Goal: Information Seeking & Learning: Learn about a topic

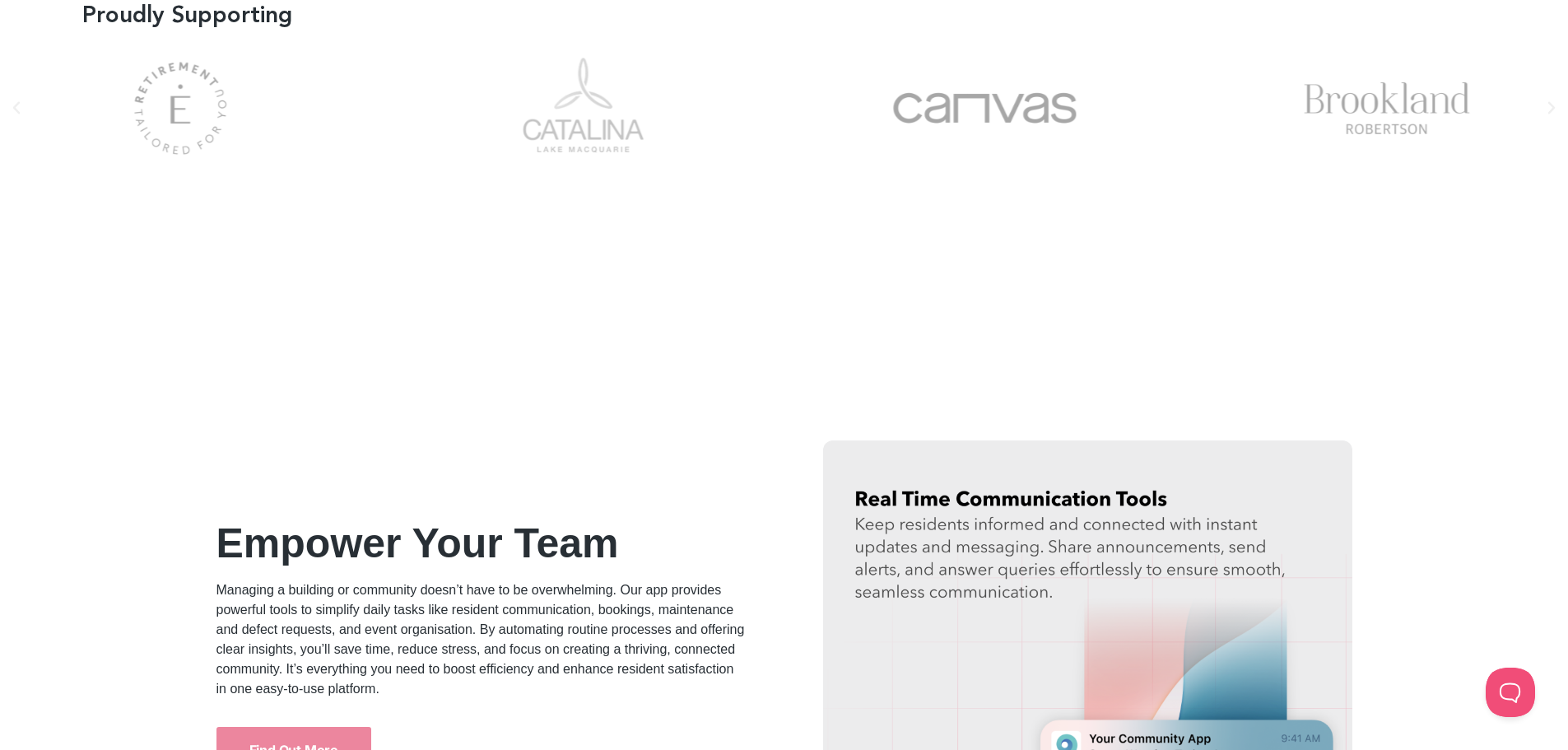
scroll to position [1585, 0]
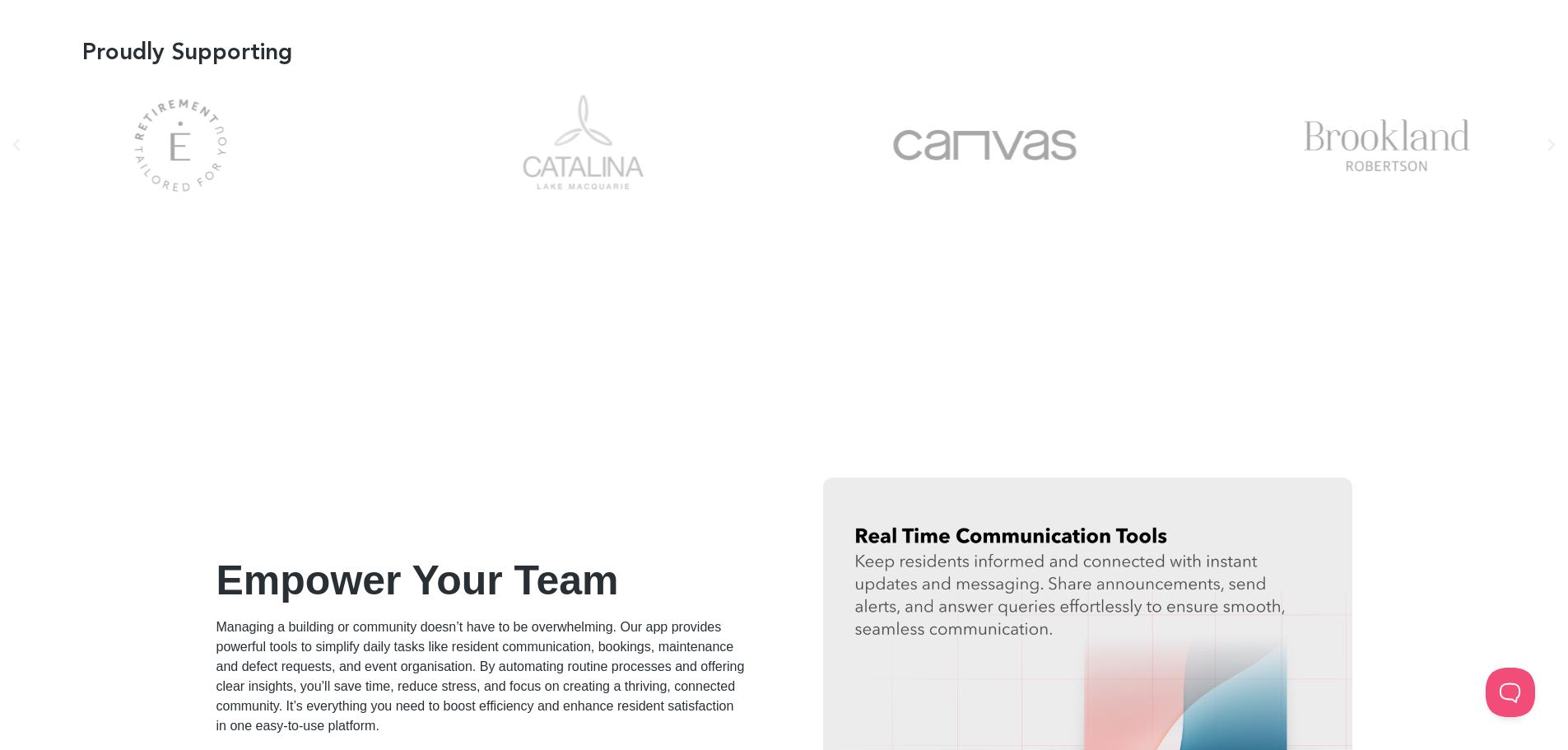
click at [1552, 153] on icon "Next slide" at bounding box center [1551, 145] width 17 height 17
click at [1552, 144] on icon "Next slide" at bounding box center [1552, 145] width 7 height 12
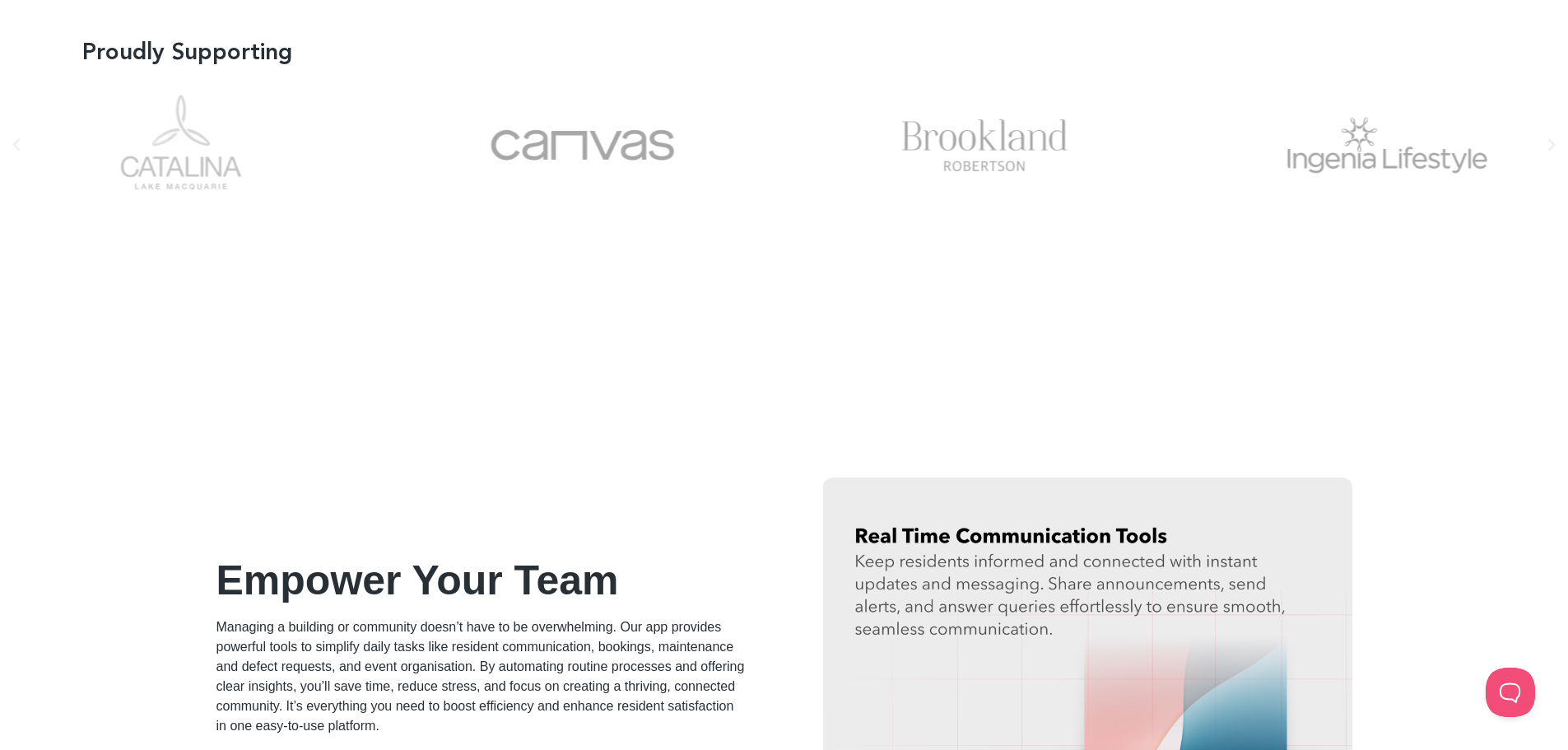
click at [1552, 144] on icon "Next slide" at bounding box center [1552, 145] width 7 height 12
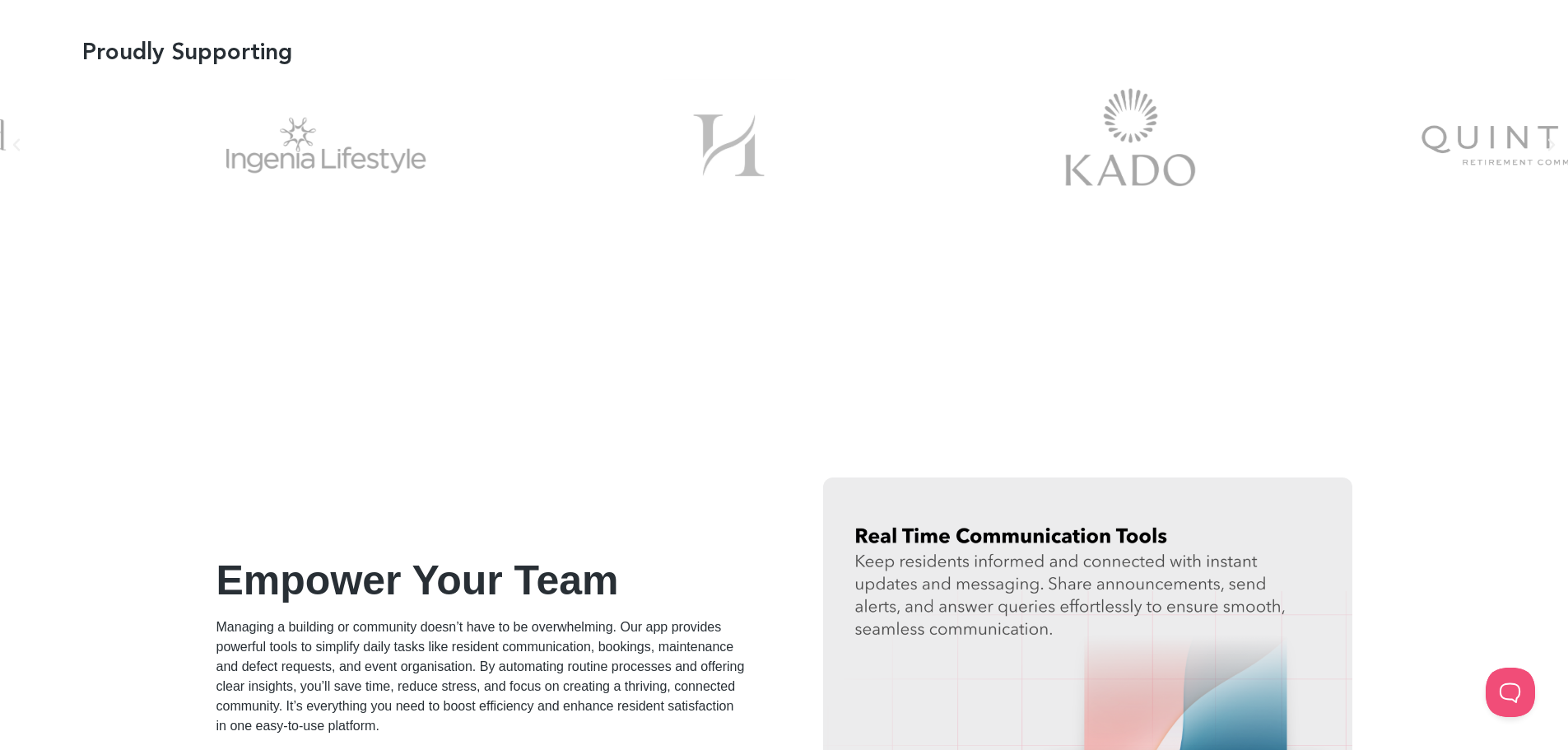
click at [548, 142] on div "Picture1" at bounding box center [729, 145] width 362 height 133
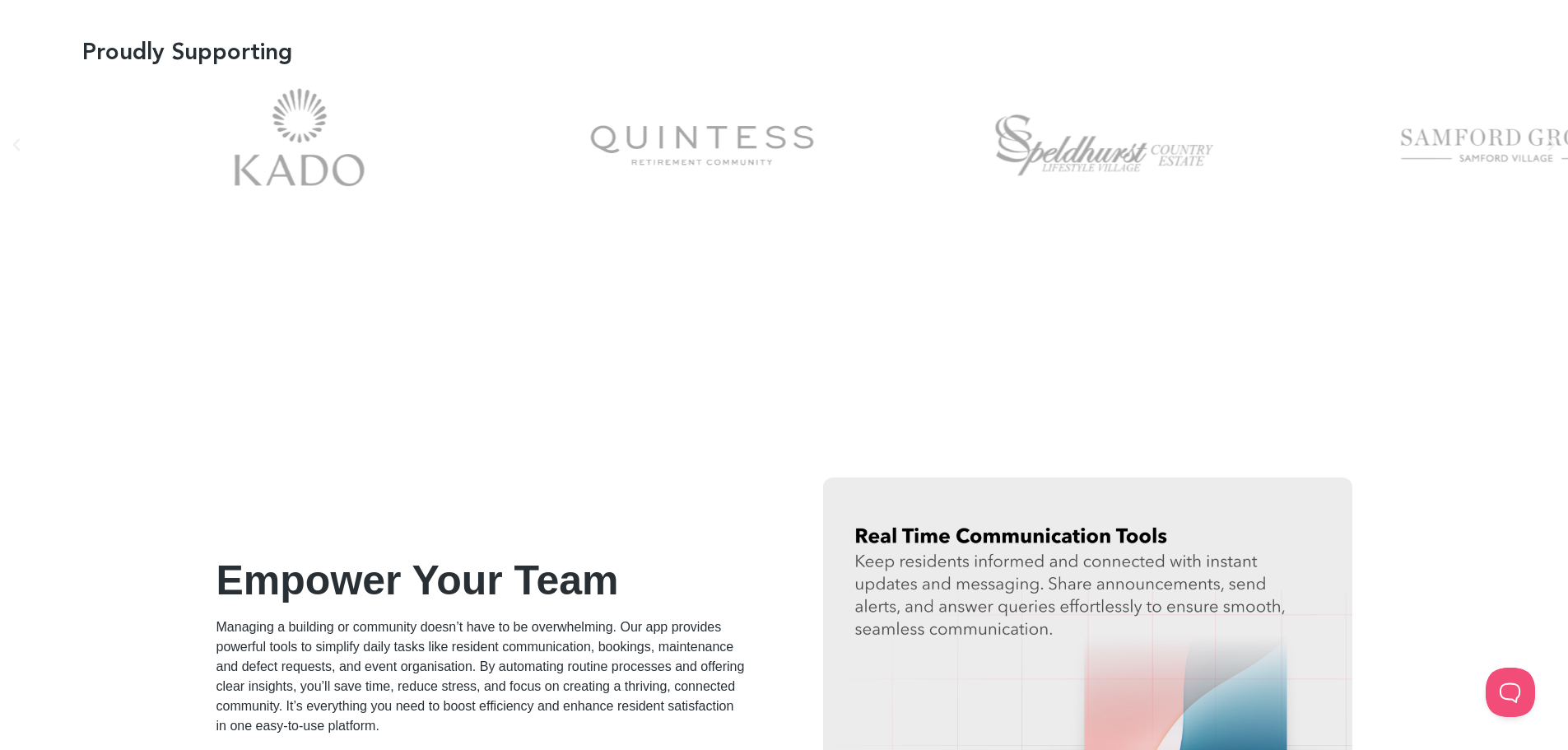
click at [635, 156] on div "quintess-logo" at bounding box center [702, 145] width 362 height 133
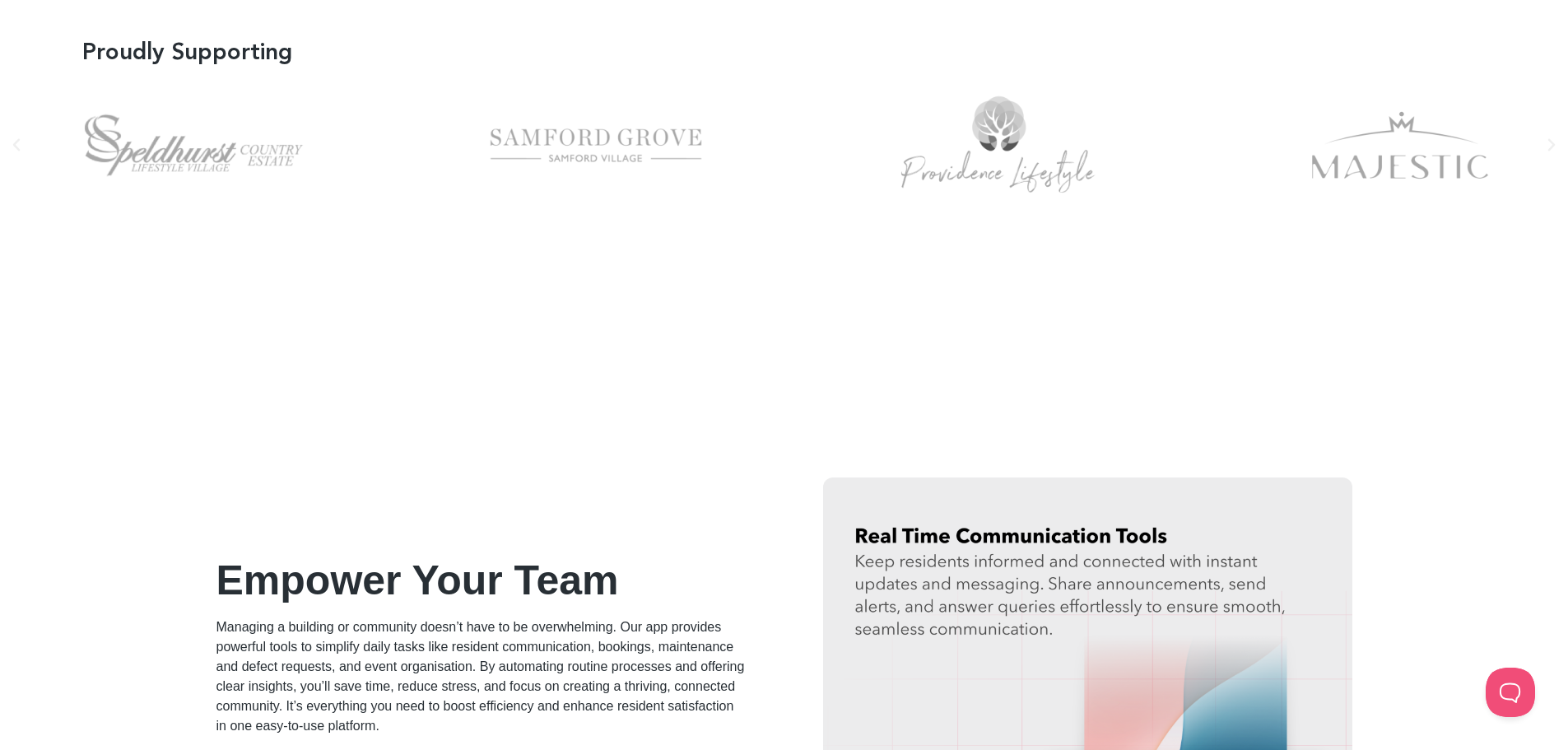
click at [415, 176] on div "Samford Grove" at bounding box center [596, 145] width 362 height 133
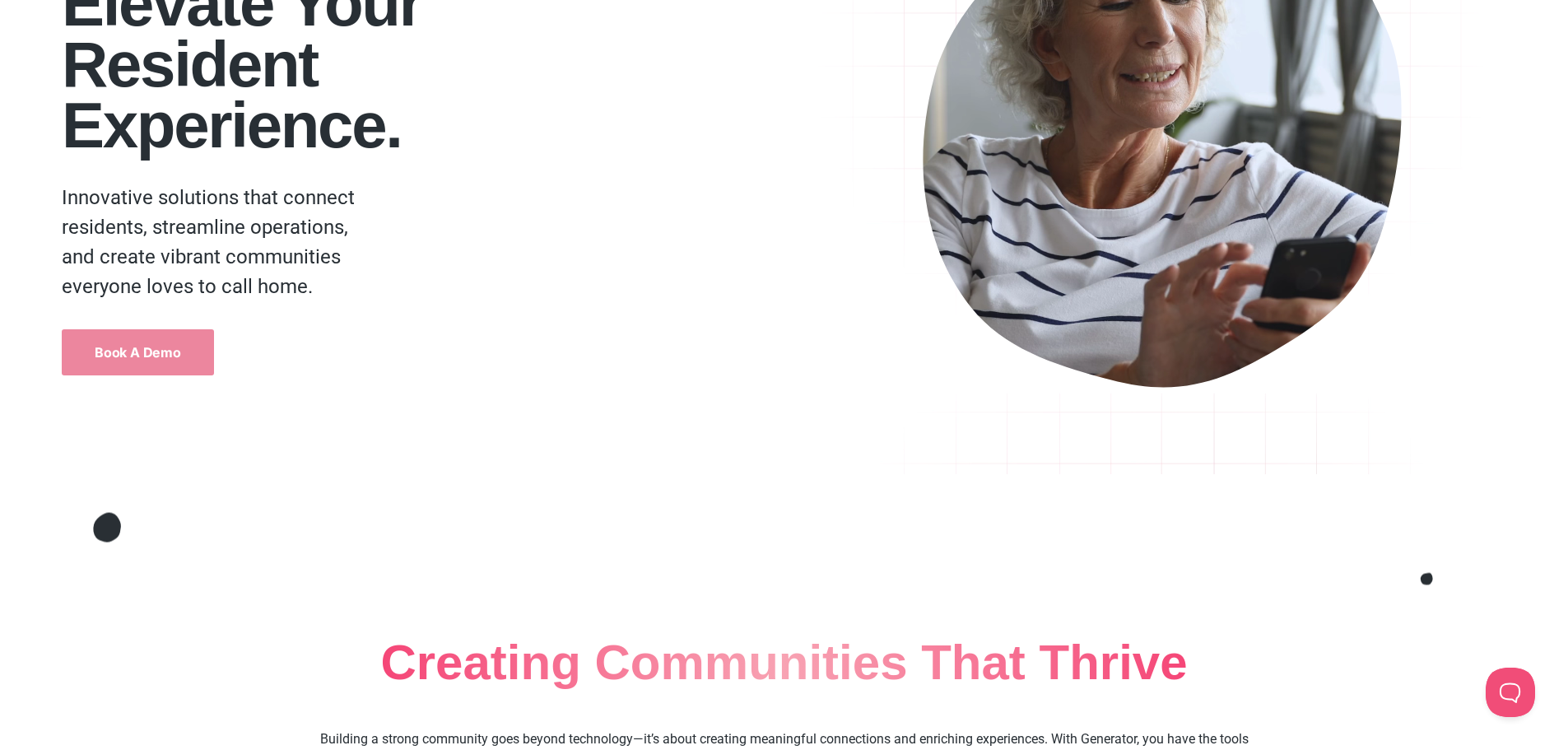
scroll to position [0, 0]
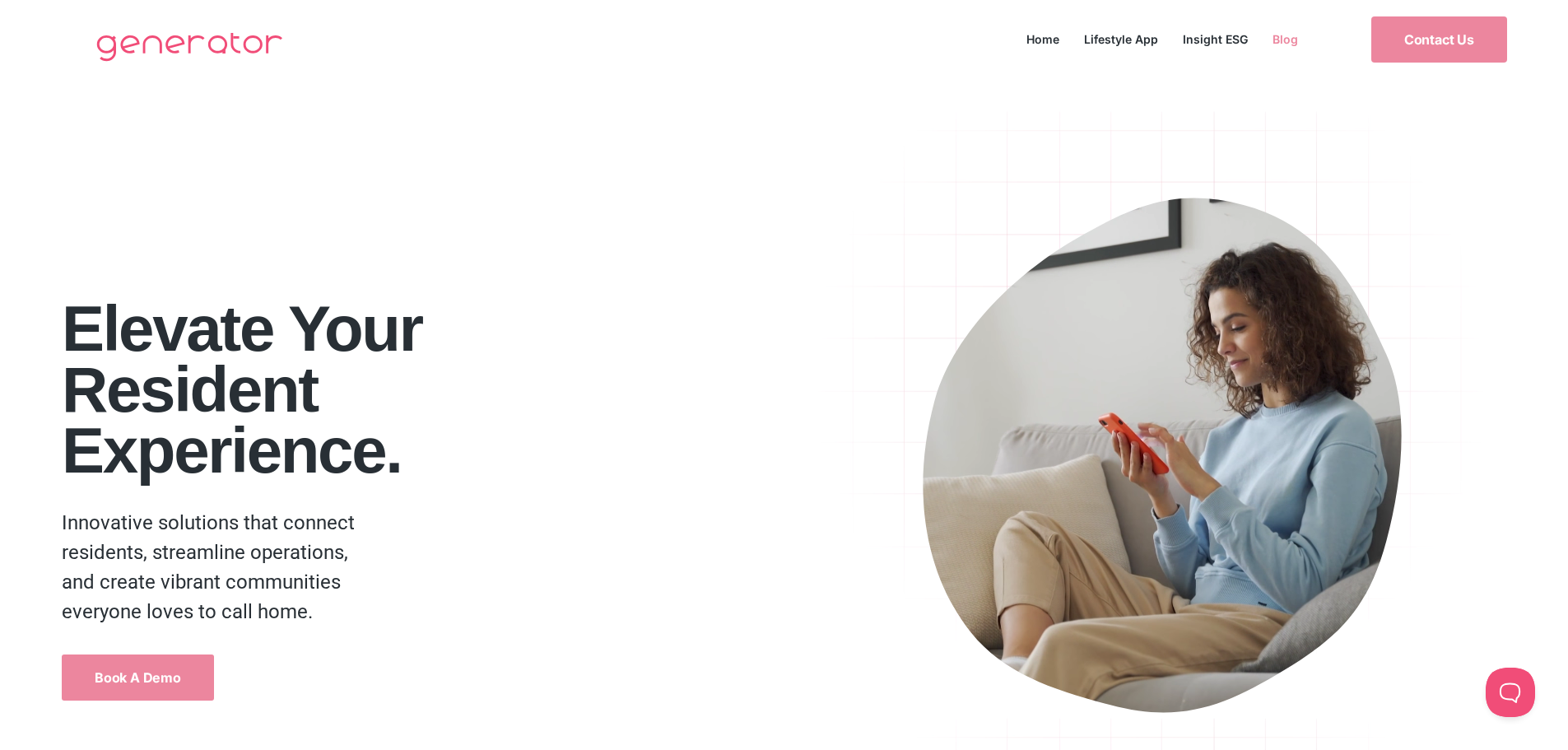
click at [1279, 41] on link "Blog" at bounding box center [1285, 39] width 50 height 22
